Goal: Task Accomplishment & Management: Complete application form

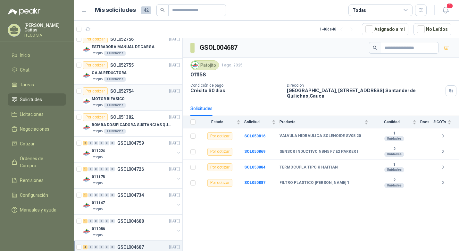
scroll to position [160, 0]
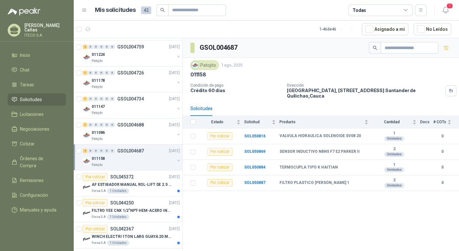
click at [104, 157] on p "011158" at bounding box center [98, 159] width 13 height 6
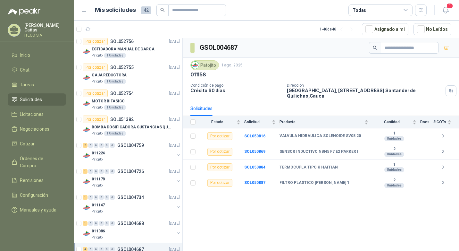
scroll to position [0, 0]
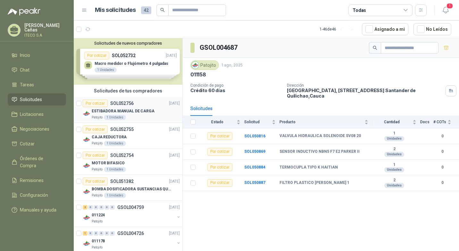
click at [109, 99] on article "Por cotizar SOL052756 [DATE] ESTIBADORA MANUAL DE CARGA Patojito 1 Unidades" at bounding box center [128, 110] width 109 height 26
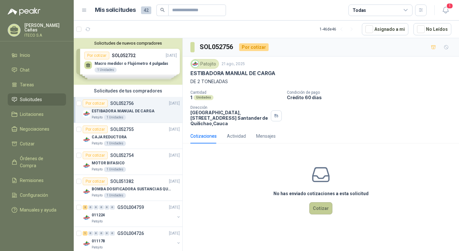
click at [328, 210] on button "Cotizar" at bounding box center [321, 208] width 23 height 12
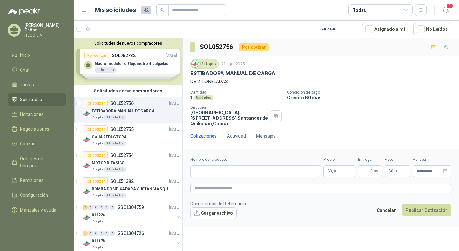
click at [260, 47] on div "Por cotizar" at bounding box center [254, 47] width 30 height 8
click at [238, 134] on div "Actividad" at bounding box center [236, 136] width 19 height 7
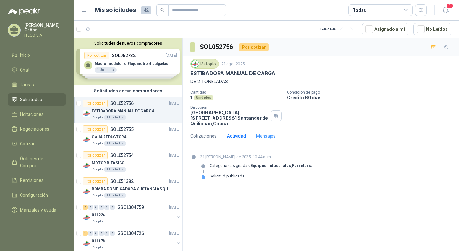
click at [262, 132] on div "Mensajes" at bounding box center [266, 136] width 20 height 15
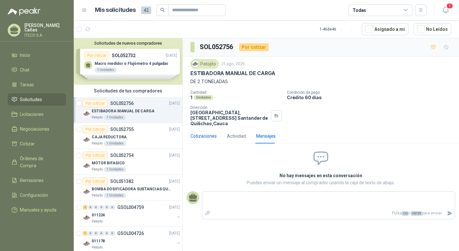
click at [197, 134] on div "Cotizaciones" at bounding box center [204, 136] width 26 height 7
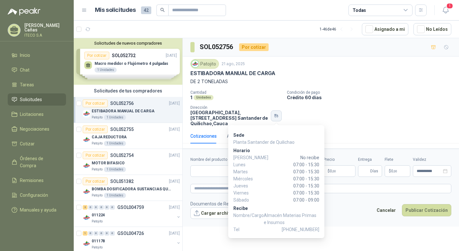
click at [277, 114] on icon "button" at bounding box center [276, 115] width 5 height 5
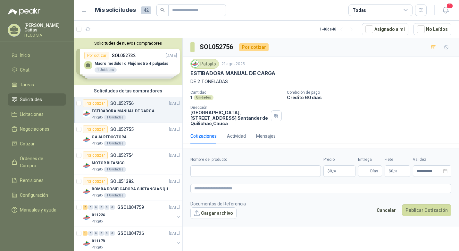
click at [372, 117] on div "Cantidad 1 Unidades Condición de pago Crédito 60 [PERSON_NAME] Dirección Parque…" at bounding box center [321, 108] width 261 height 36
click at [262, 169] on input "Nombre del producto" at bounding box center [256, 171] width 131 height 12
click at [232, 193] on textarea at bounding box center [321, 188] width 261 height 9
click at [242, 137] on div "Actividad" at bounding box center [236, 136] width 19 height 7
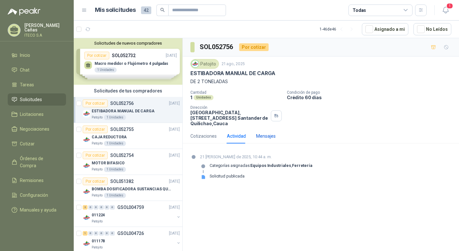
click at [259, 133] on div "Mensajes" at bounding box center [266, 136] width 20 height 7
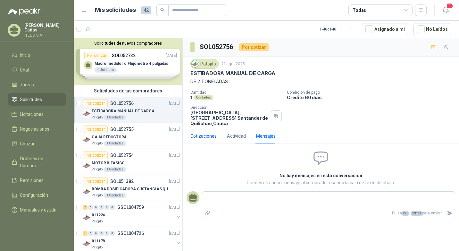
click at [197, 133] on div "Cotizaciones" at bounding box center [204, 136] width 26 height 7
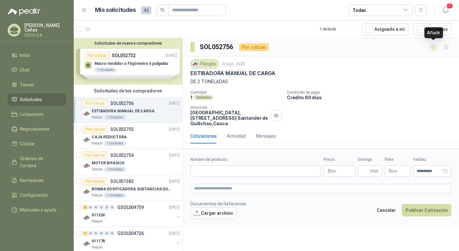
click at [434, 47] on icon "button" at bounding box center [433, 47] width 5 height 5
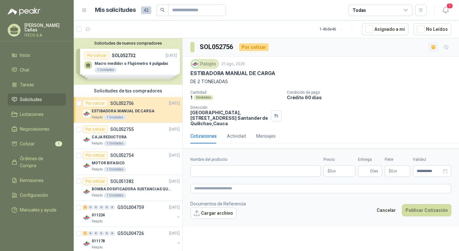
click at [404, 97] on p "Crédito 60 días" at bounding box center [372, 97] width 170 height 5
click at [395, 213] on button "Cancelar" at bounding box center [386, 210] width 26 height 12
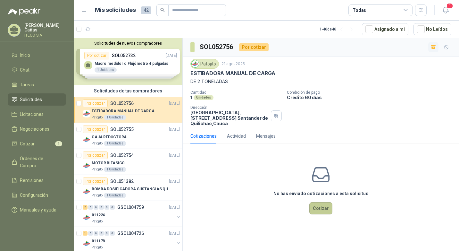
click at [325, 209] on button "Cotizar" at bounding box center [321, 208] width 23 height 12
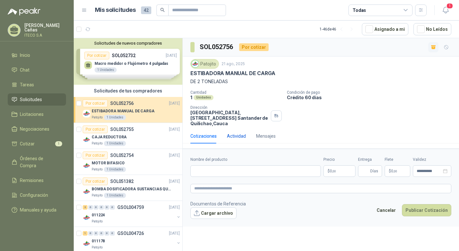
click at [227, 138] on div "Actividad" at bounding box center [236, 136] width 19 height 7
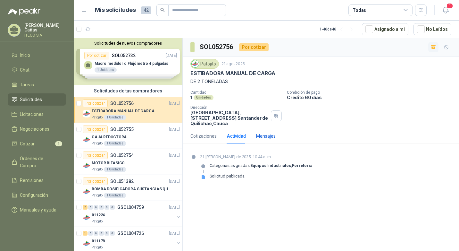
click at [269, 133] on div "Mensajes" at bounding box center [266, 136] width 20 height 7
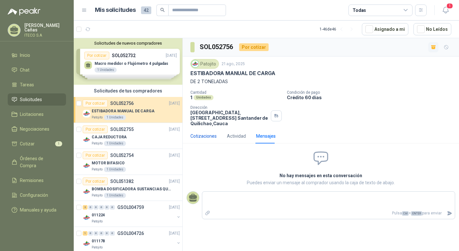
click at [201, 137] on div "Cotizaciones" at bounding box center [204, 136] width 26 height 7
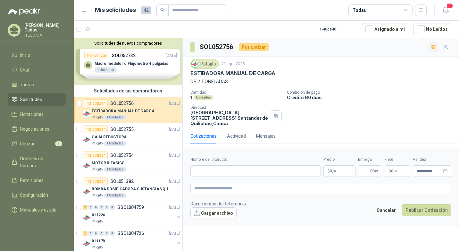
click at [247, 177] on form "**********" at bounding box center [321, 188] width 277 height 78
click at [249, 173] on input "Nombre del producto" at bounding box center [256, 171] width 131 height 12
click at [223, 189] on textarea at bounding box center [321, 188] width 261 height 9
click at [430, 213] on button "Publicar Cotización" at bounding box center [426, 210] width 49 height 12
click at [238, 138] on div "Actividad" at bounding box center [236, 136] width 19 height 7
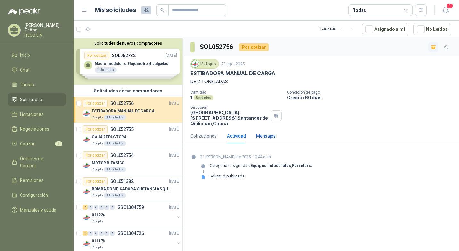
click at [271, 137] on div "Mensajes" at bounding box center [266, 136] width 20 height 7
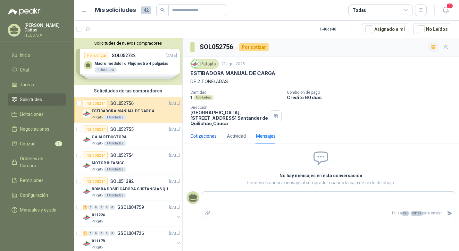
click at [211, 137] on div "Cotizaciones" at bounding box center [204, 136] width 26 height 7
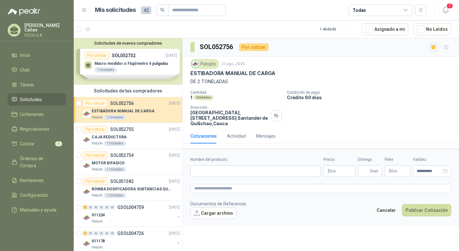
click at [255, 41] on div "SOL052756 Por cotizar" at bounding box center [321, 47] width 277 height 18
click at [253, 46] on div "Por cotizar" at bounding box center [254, 47] width 30 height 8
click at [121, 139] on p "CAJA REDUCTORA" at bounding box center [109, 137] width 35 height 6
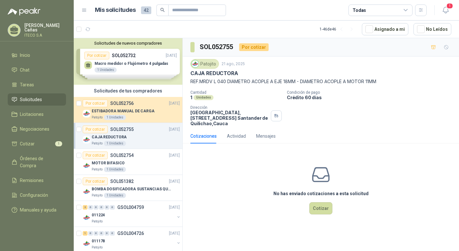
click at [407, 8] on icon at bounding box center [406, 10] width 6 height 6
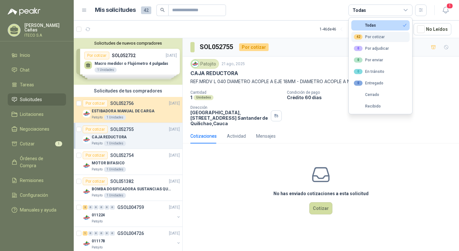
click at [386, 39] on button "42 Por cotizar" at bounding box center [381, 37] width 58 height 10
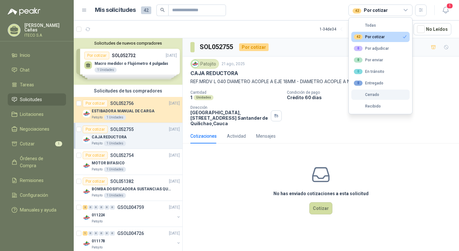
click at [378, 94] on div "Cerrado" at bounding box center [366, 94] width 25 height 4
click at [319, 153] on div "No has enviado cotizaciones a esta solicitud Cotizar" at bounding box center [321, 190] width 277 height 82
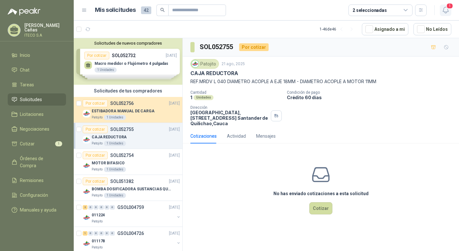
click at [447, 8] on span "1" at bounding box center [450, 6] width 7 height 6
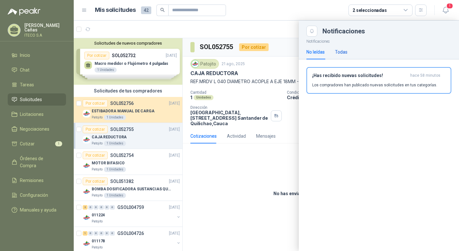
click at [345, 55] on div "Todas" at bounding box center [341, 51] width 13 height 7
click at [245, 166] on div at bounding box center [267, 136] width 386 height 230
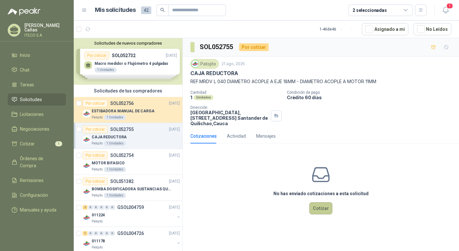
click at [321, 204] on button "Cotizar" at bounding box center [321, 208] width 23 height 12
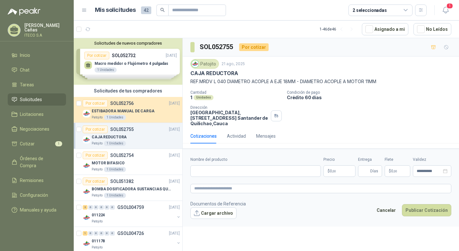
click at [126, 69] on div "Solicitudes de nuevos compradores Por cotizar SOL052732 [DATE] Macro medidor o …" at bounding box center [128, 61] width 109 height 47
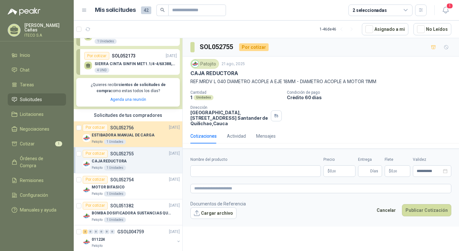
scroll to position [96, 0]
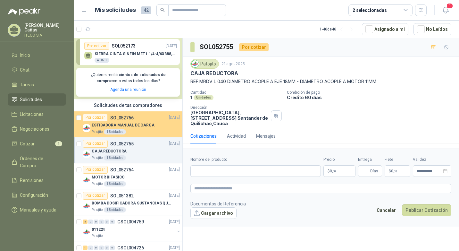
click at [123, 130] on div "1 Unidades" at bounding box center [115, 131] width 22 height 5
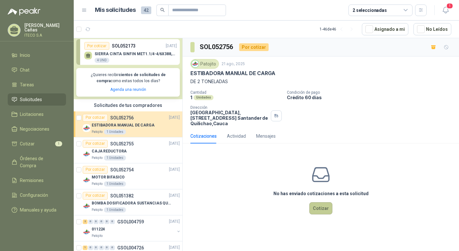
click at [323, 210] on button "Cotizar" at bounding box center [321, 208] width 23 height 12
